Goal: Task Accomplishment & Management: Manage account settings

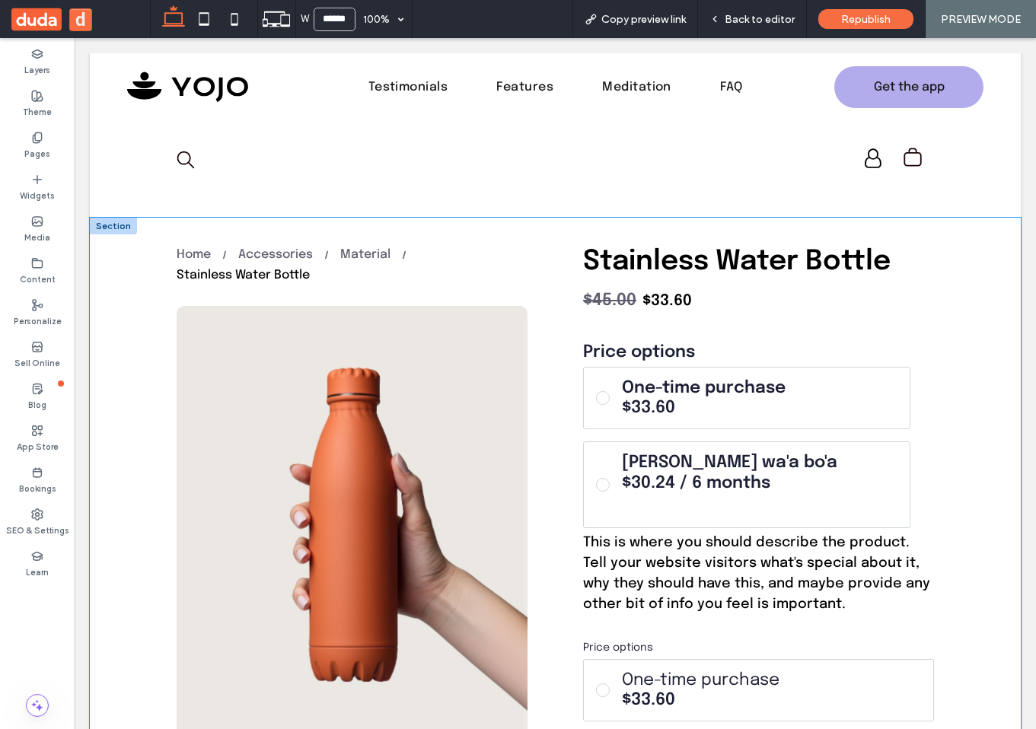
scroll to position [25, 0]
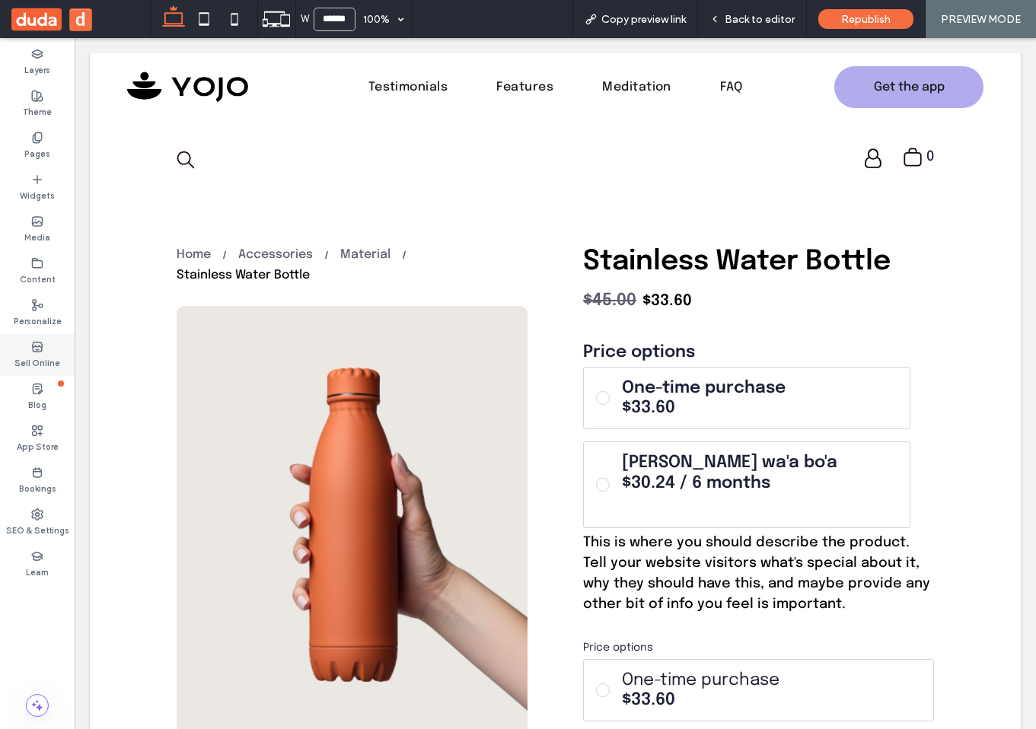
click at [30, 359] on label "Sell Online" at bounding box center [37, 361] width 46 height 17
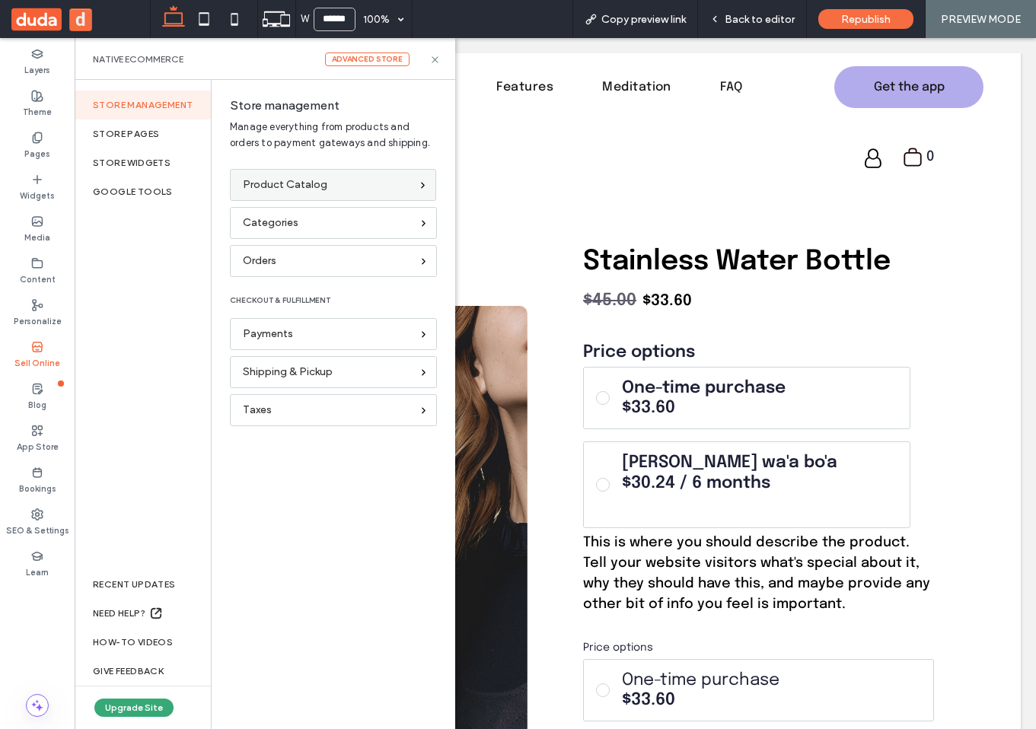
click at [290, 178] on span "Product Catalog" at bounding box center [285, 185] width 85 height 17
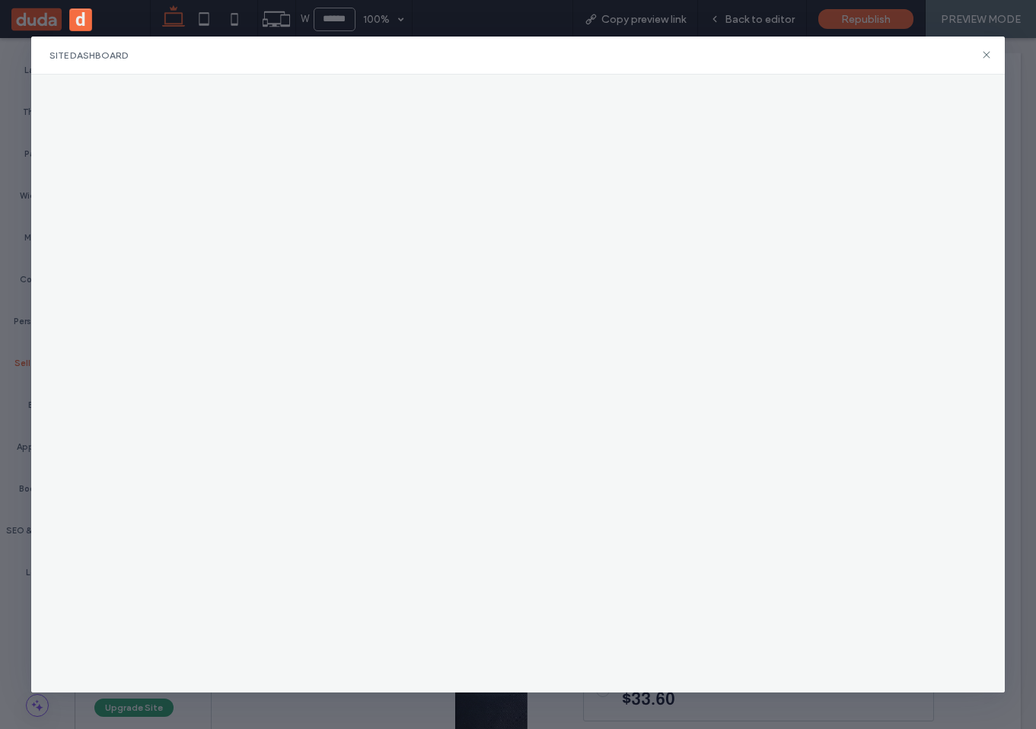
click at [989, 65] on div "Site Dashboard" at bounding box center [518, 56] width 974 height 38
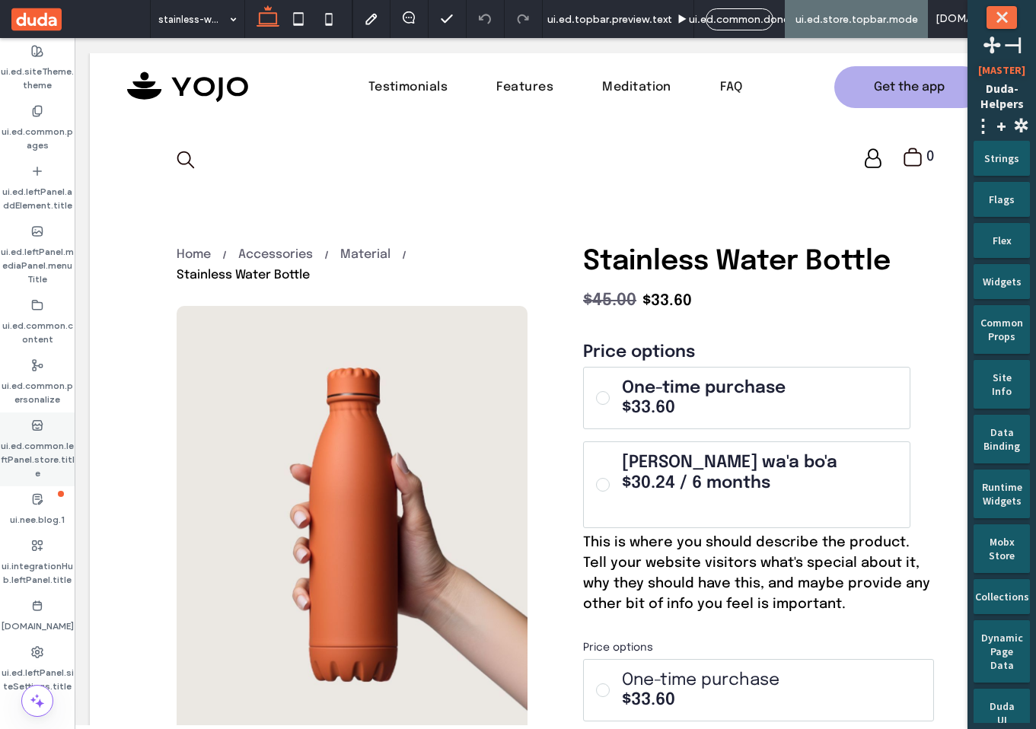
click at [40, 458] on label "ui.ed.common.leftPanel.store.title" at bounding box center [37, 456] width 75 height 49
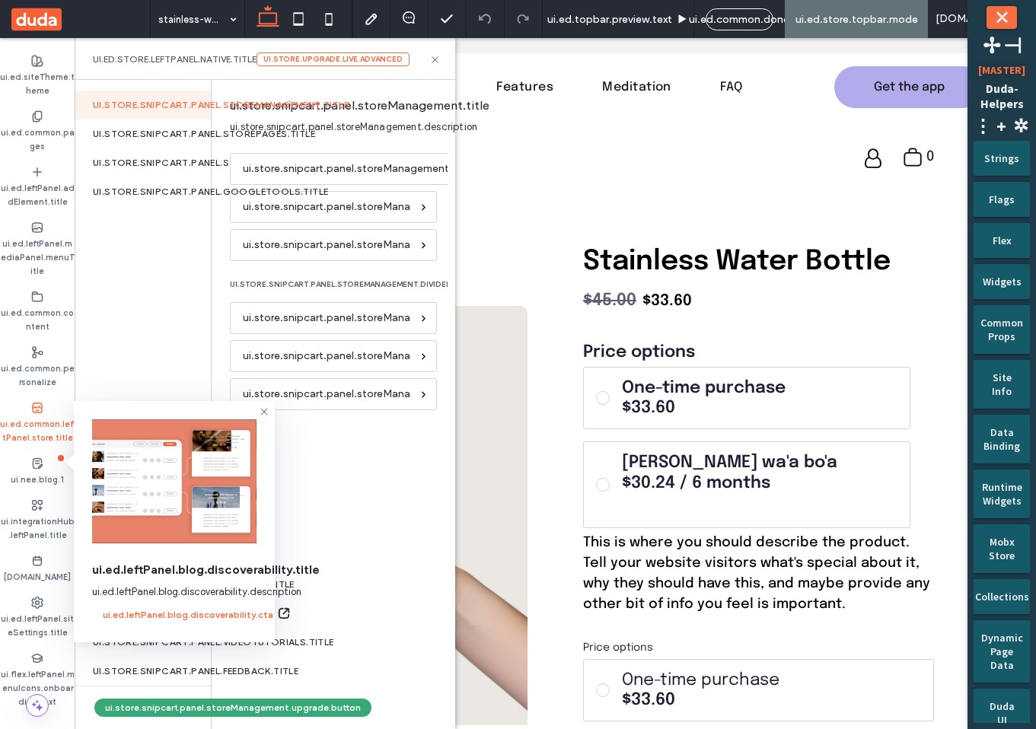
scroll to position [72, 0]
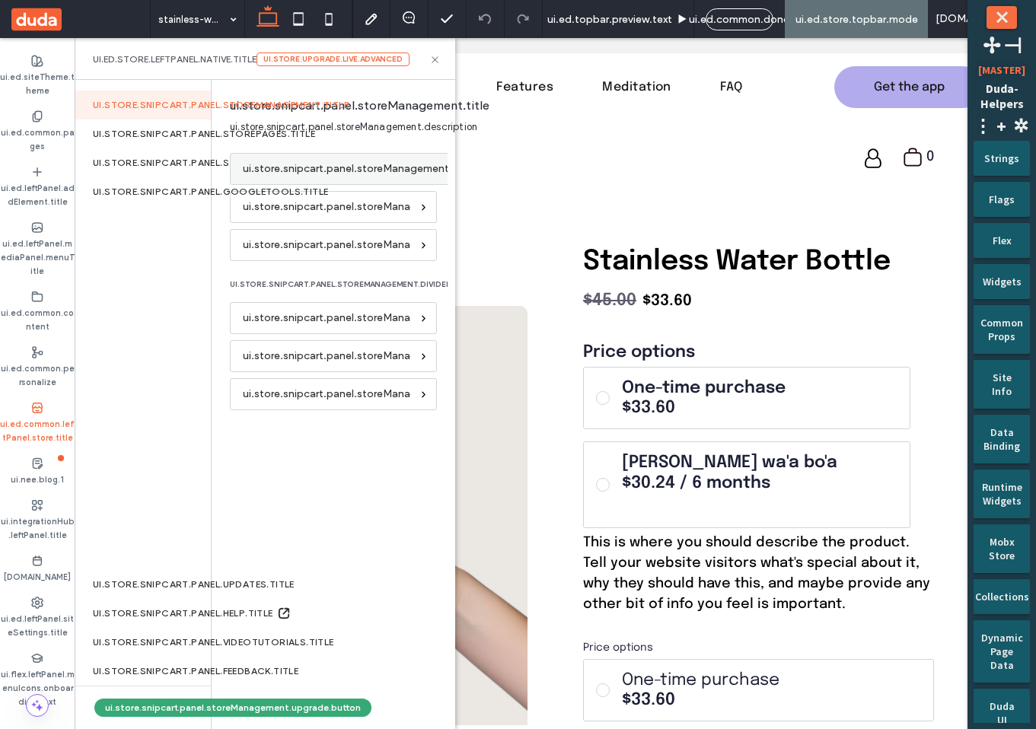
click at [349, 168] on span "ui.store.snipcart.panel.storeManagement.link.productList" at bounding box center [386, 169] width 286 height 17
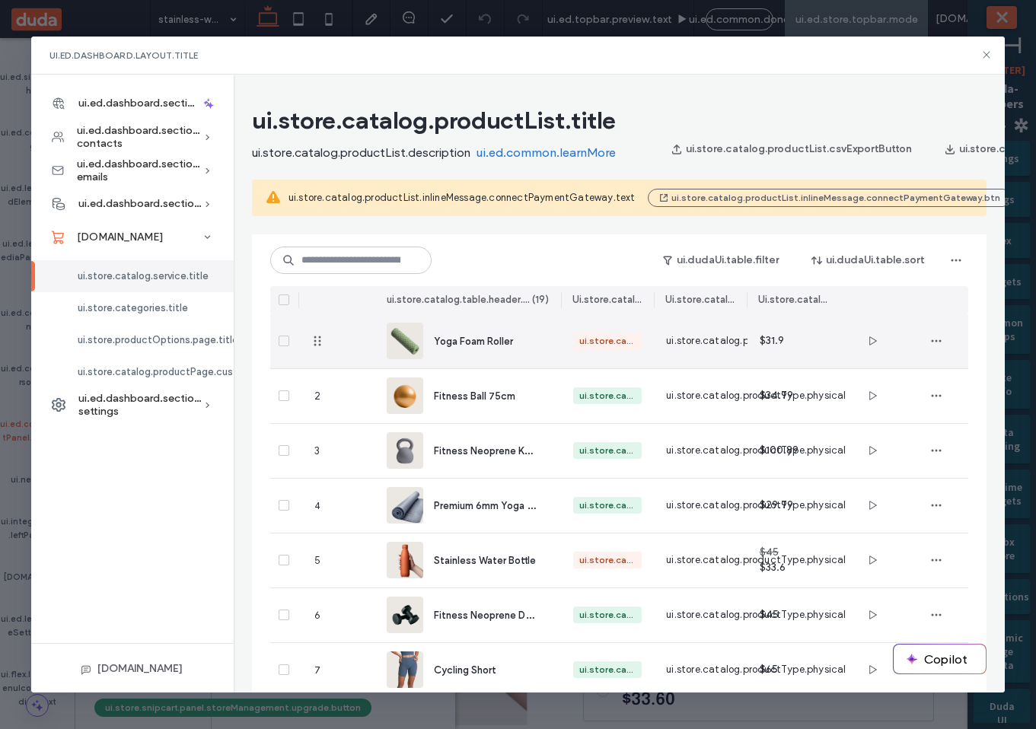
click at [538, 336] on div "Yoga Foam Roller" at bounding box center [468, 341] width 162 height 54
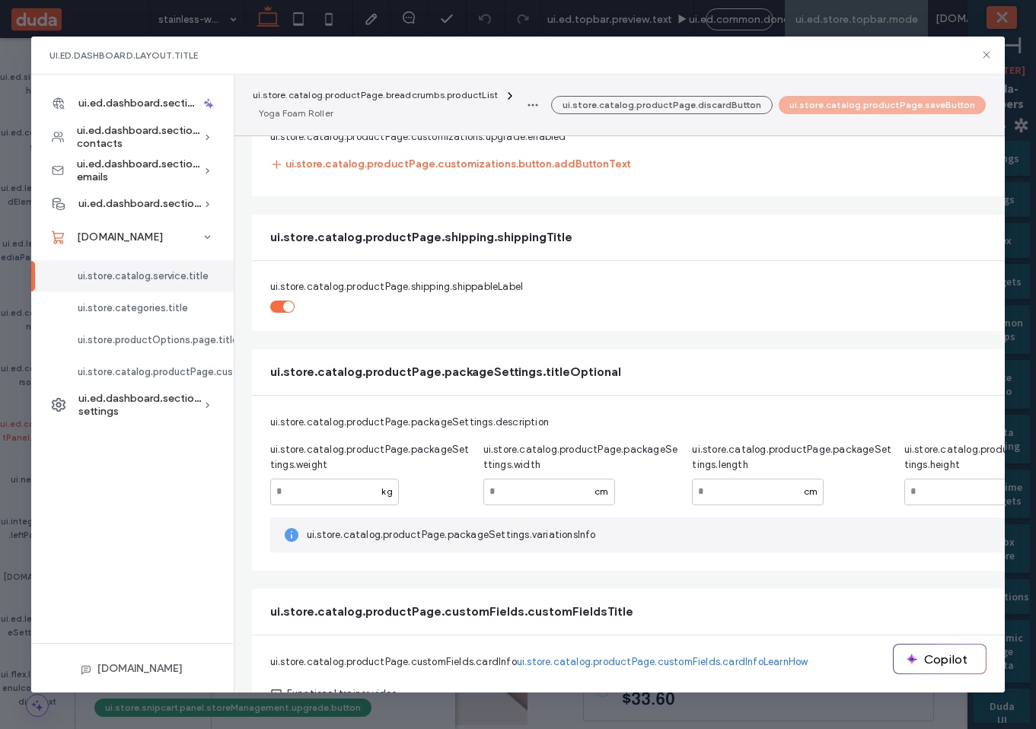
scroll to position [1632, 0]
click at [535, 366] on span "ui.store.catalog.productPage.packageSettings.titleOptional" at bounding box center [445, 370] width 351 height 17
copy div
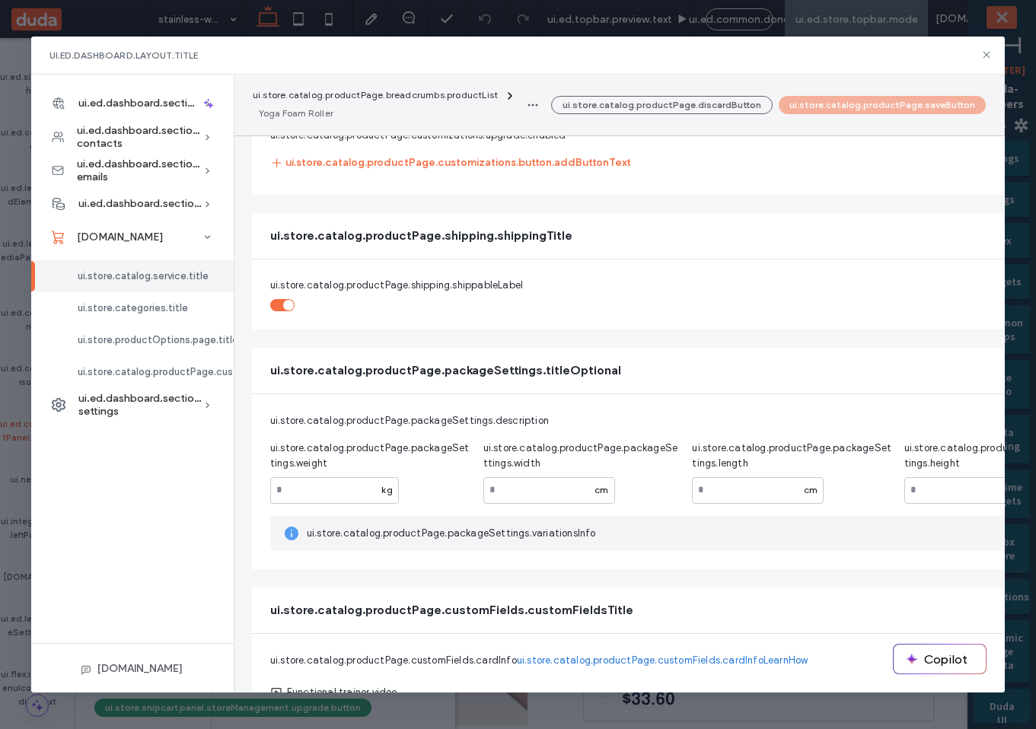
click at [442, 416] on span "ui.store.catalog.productPage.packageSettings.description" at bounding box center [409, 420] width 279 height 11
copy span "ui.store.catalog.productPage.packageSettings.description"
click at [393, 448] on span "ui.store.catalog.productPage.packageSettings.weight" at bounding box center [370, 456] width 201 height 30
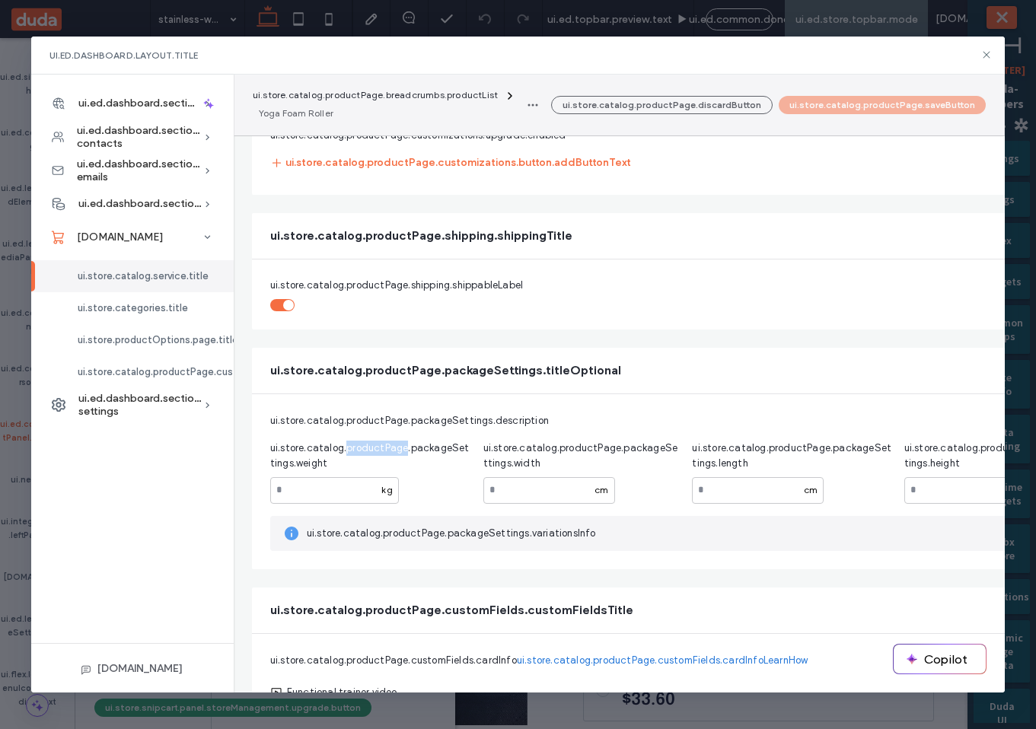
click at [393, 448] on span "ui.store.catalog.productPage.packageSettings.weight" at bounding box center [370, 456] width 201 height 30
copy span "ui.store.catalog.productPage.packageSettings.weight"
click at [981, 53] on icon at bounding box center [987, 55] width 12 height 12
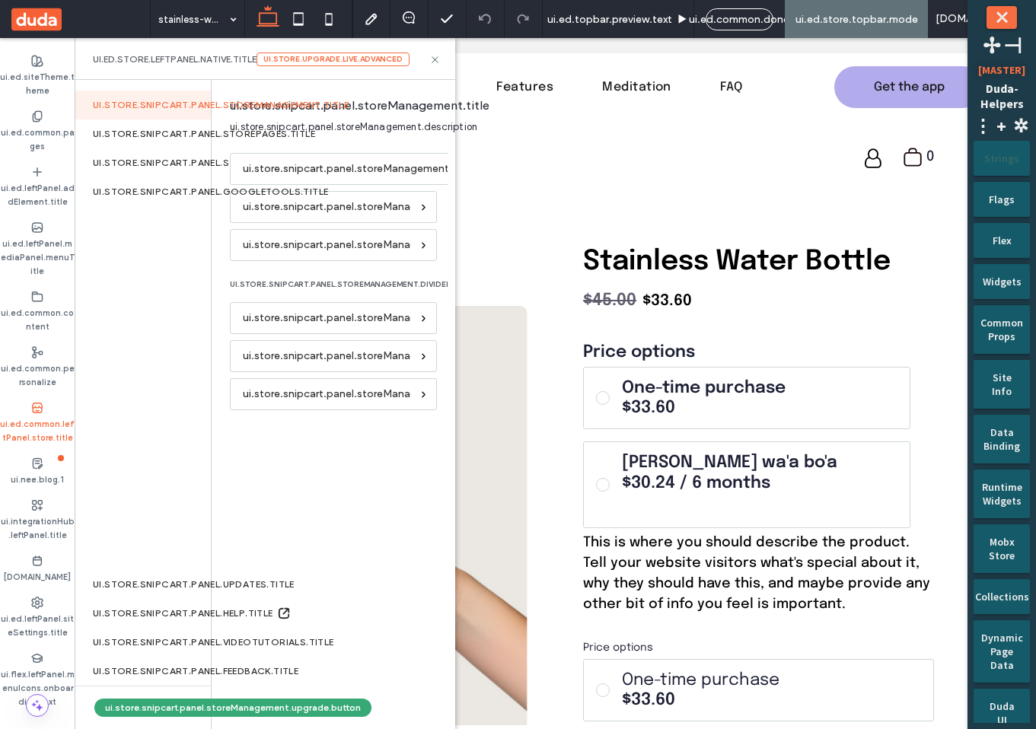
click at [1001, 150] on div "Strings" at bounding box center [1001, 153] width 35 height 24
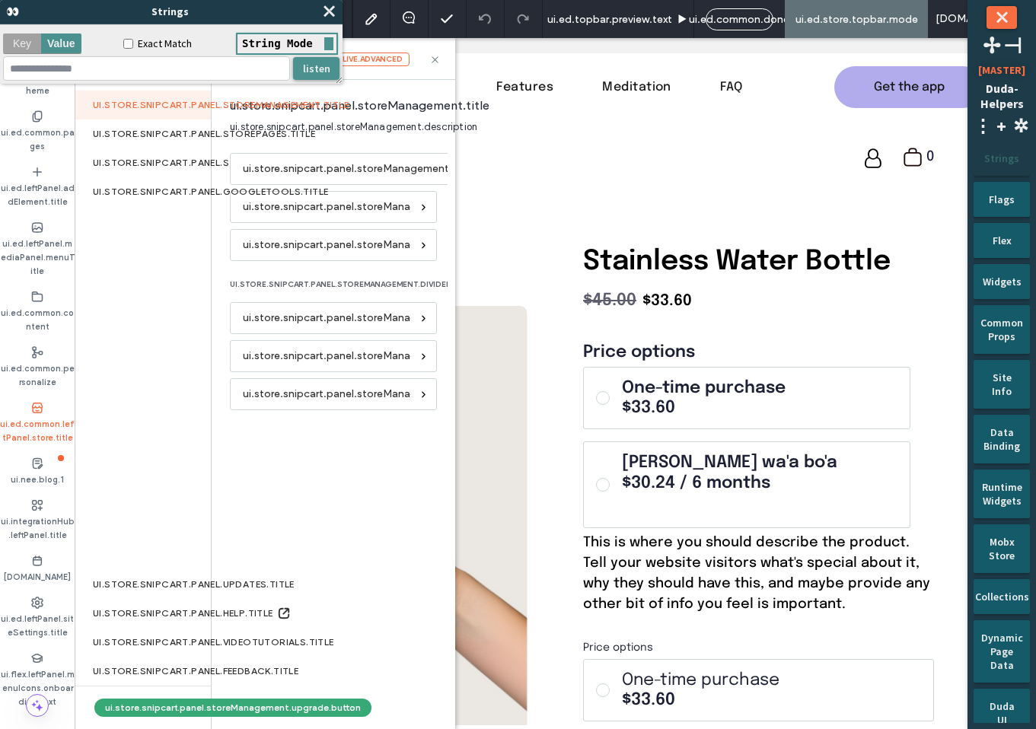
click at [259, 44] on span at bounding box center [287, 43] width 99 height 19
click at [332, 15] on span "⤬" at bounding box center [328, 11] width 15 height 18
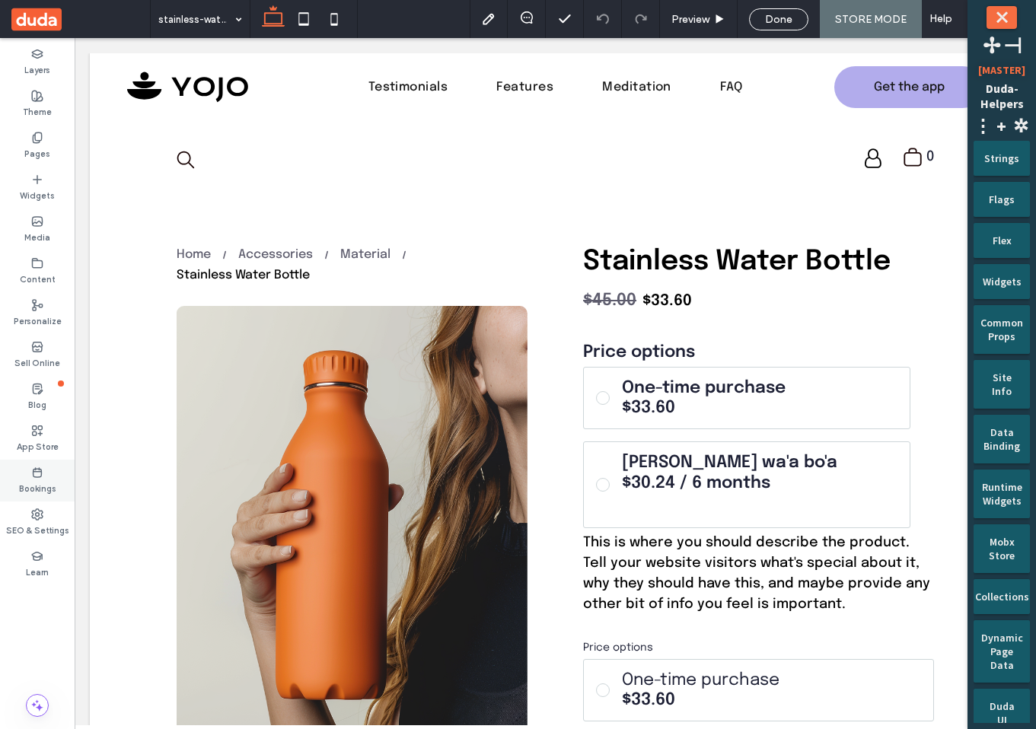
click at [37, 477] on use at bounding box center [38, 472] width 8 height 9
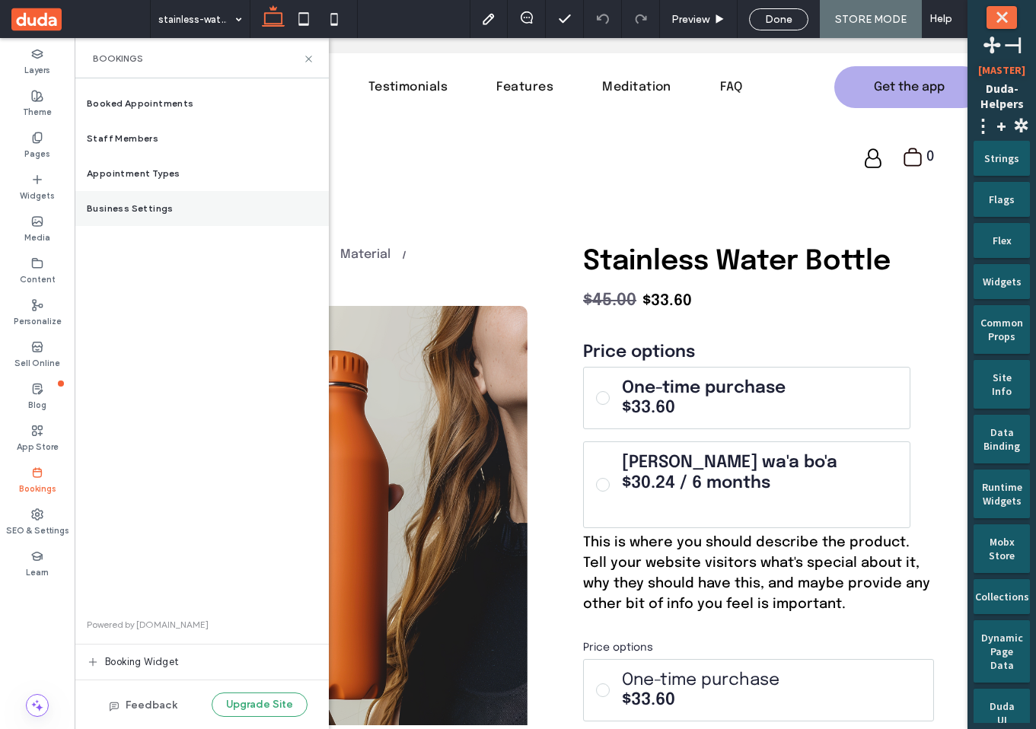
click at [150, 214] on span "Business Settings" at bounding box center [130, 209] width 87 height 14
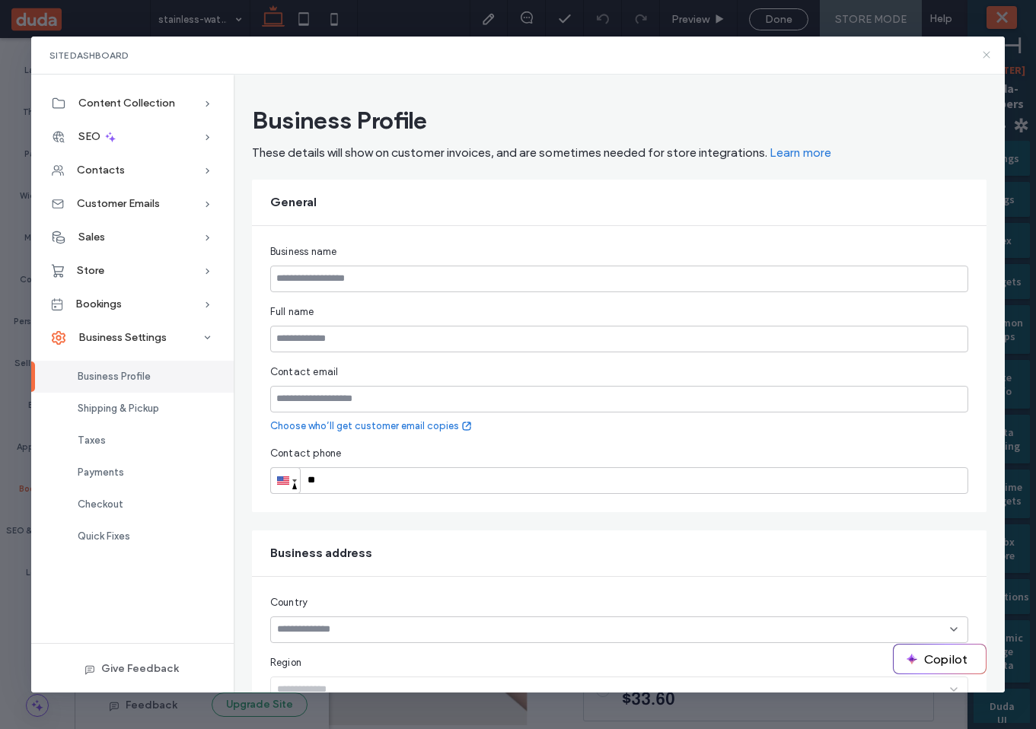
click at [993, 55] on icon at bounding box center [987, 55] width 12 height 12
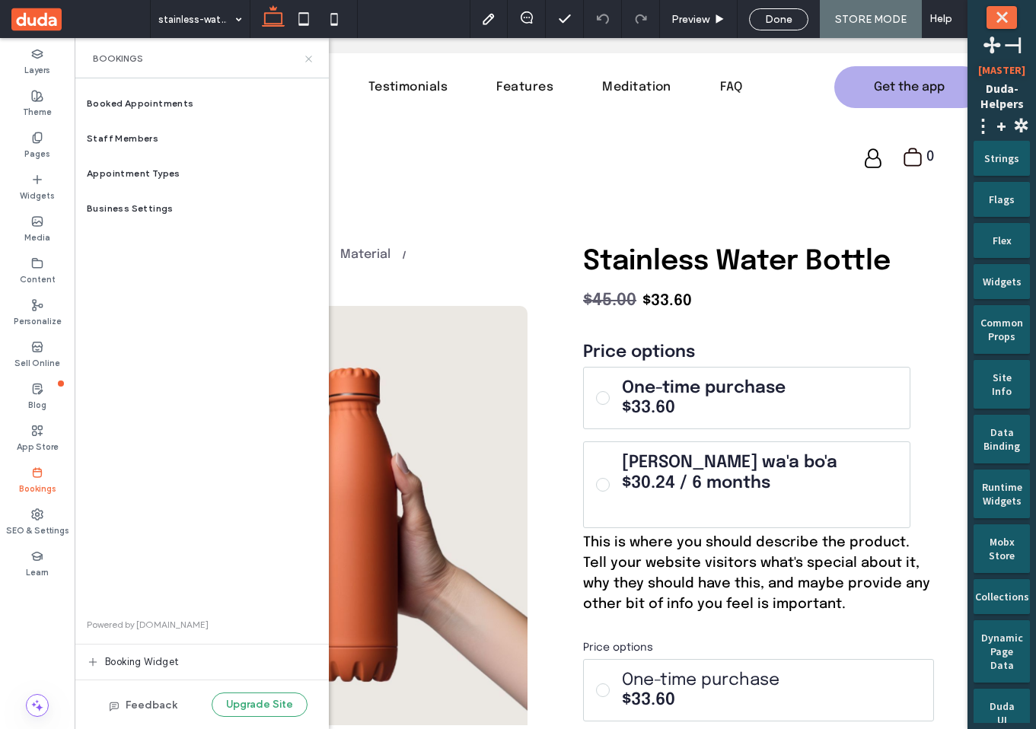
click at [314, 56] on icon at bounding box center [308, 58] width 11 height 11
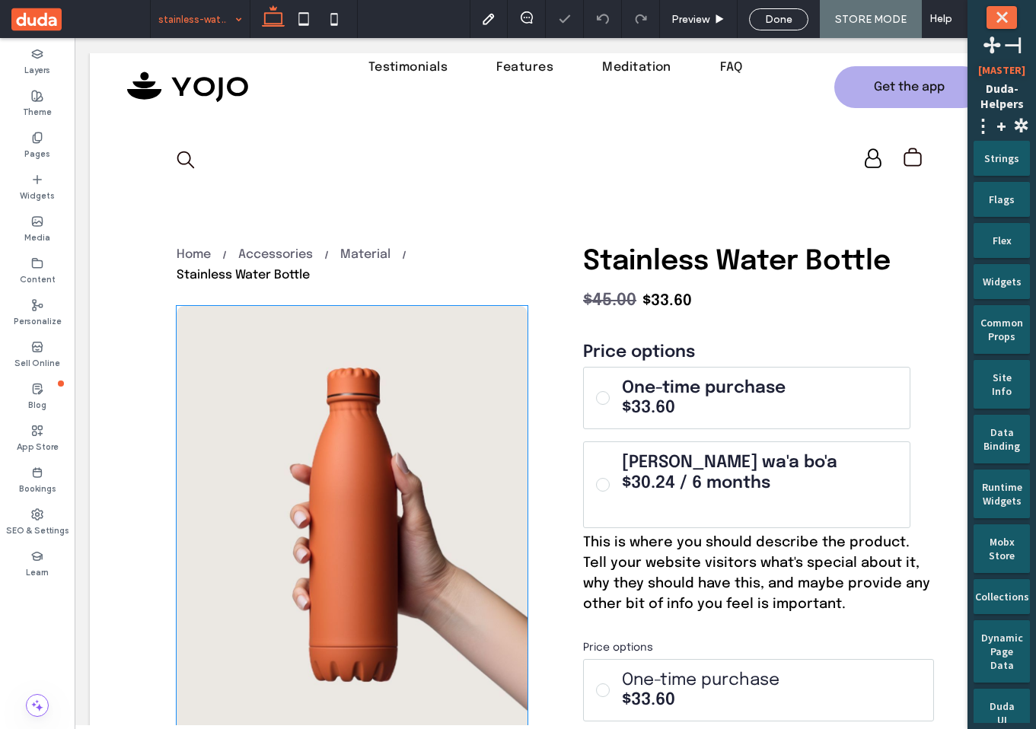
scroll to position [12, 0]
